Goal: Transaction & Acquisition: Obtain resource

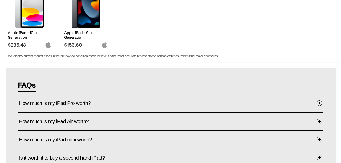
scroll to position [229, 0]
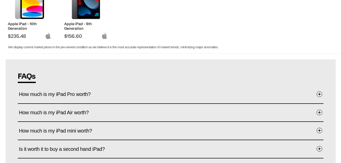
click at [125, 96] on button "How much is my iPad Pro worth?" at bounding box center [170, 94] width 303 height 15
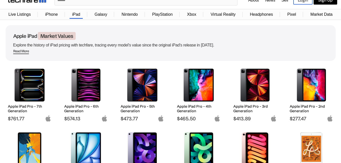
scroll to position [0, 0]
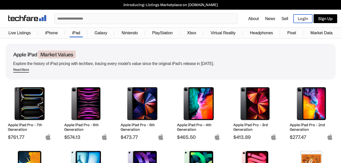
click at [285, 18] on link "Sell" at bounding box center [284, 19] width 7 height 4
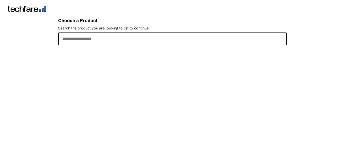
click at [88, 36] on input "Search the product you are looking to list to continue" at bounding box center [172, 39] width 229 height 13
type input "*"
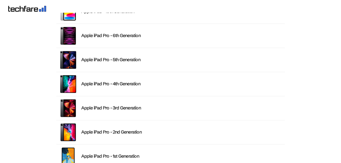
scroll to position [127, 0]
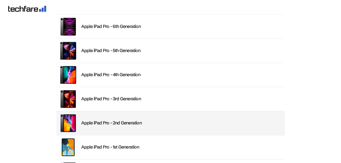
type input "****"
click at [121, 120] on li "Apple iPad Pro - 2nd Generation" at bounding box center [170, 123] width 229 height 24
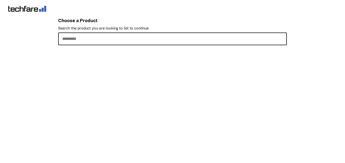
click at [90, 40] on input "Search the product you are looking to list to continue" at bounding box center [172, 39] width 229 height 13
type input "****"
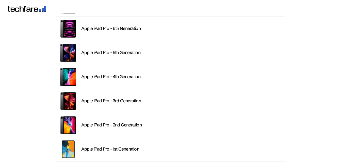
scroll to position [127, 0]
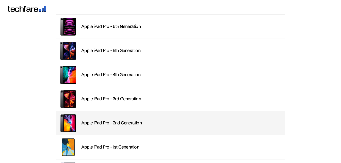
click at [119, 119] on li "Apple iPad Pro - 2nd Generation" at bounding box center [170, 123] width 229 height 24
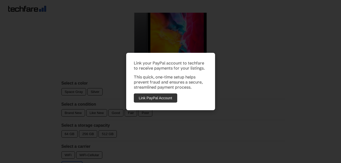
scroll to position [51, 0]
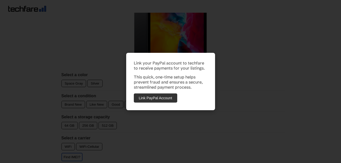
click at [147, 119] on div "Link your PayPal account to techfare to receive payments for your listings. Thi…" at bounding box center [170, 81] width 341 height 163
click at [206, 60] on div "Link your PayPal account to techfare to receive payments for your listings. Thi…" at bounding box center [170, 81] width 89 height 57
click at [236, 56] on div "Link your PayPal account to techfare to receive payments for your listings. Thi…" at bounding box center [170, 81] width 341 height 163
click at [167, 96] on button "Link PayPal Account" at bounding box center [155, 97] width 43 height 9
